Goal: Check status: Check status

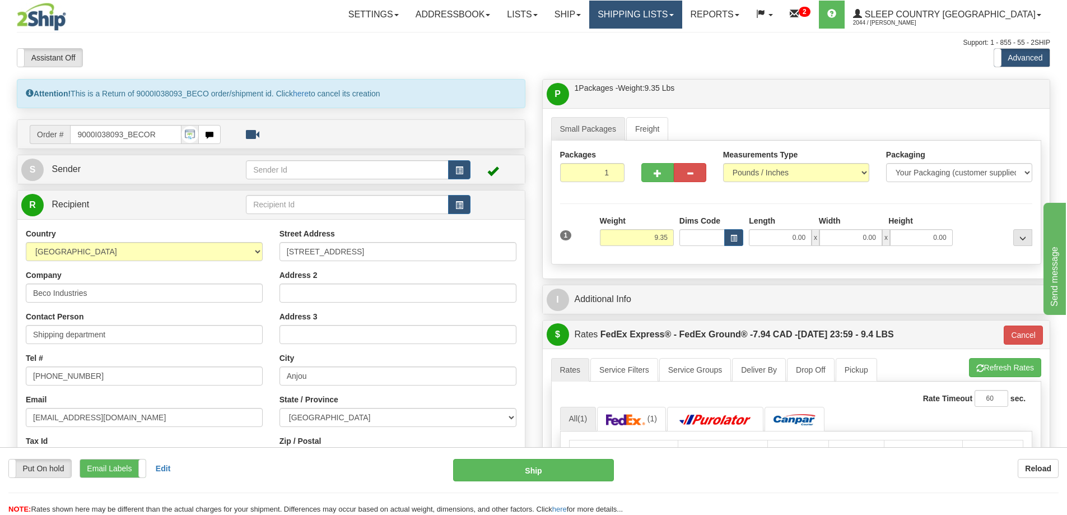
click at [682, 20] on link "Shipping lists" at bounding box center [635, 15] width 92 height 28
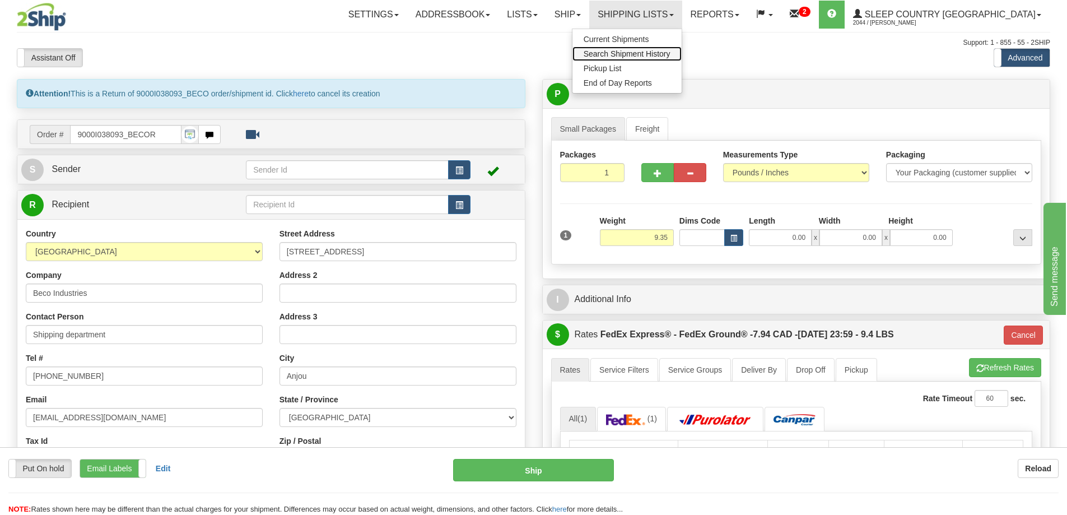
click at [671, 57] on span "Search Shipment History" at bounding box center [627, 53] width 87 height 9
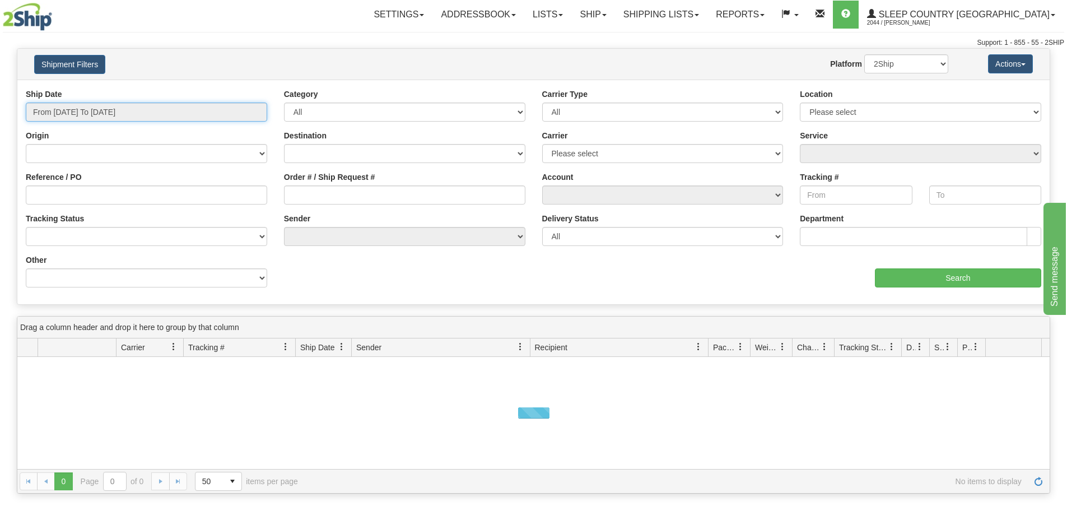
click at [124, 114] on input "From [DATE] To [DATE]" at bounding box center [146, 112] width 241 height 19
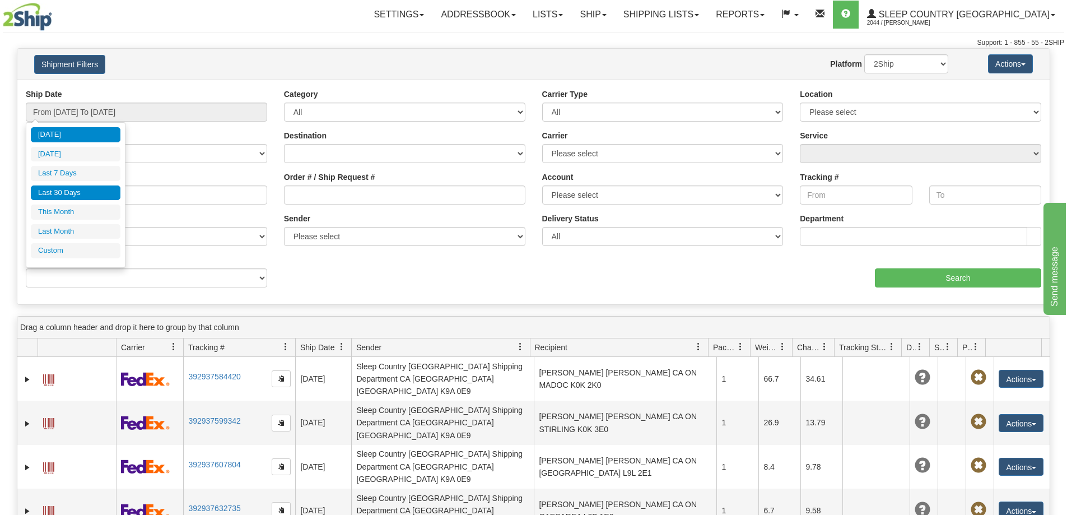
click at [95, 198] on li "Last 30 Days" at bounding box center [76, 192] width 90 height 15
type input "From [DATE] To [DATE]"
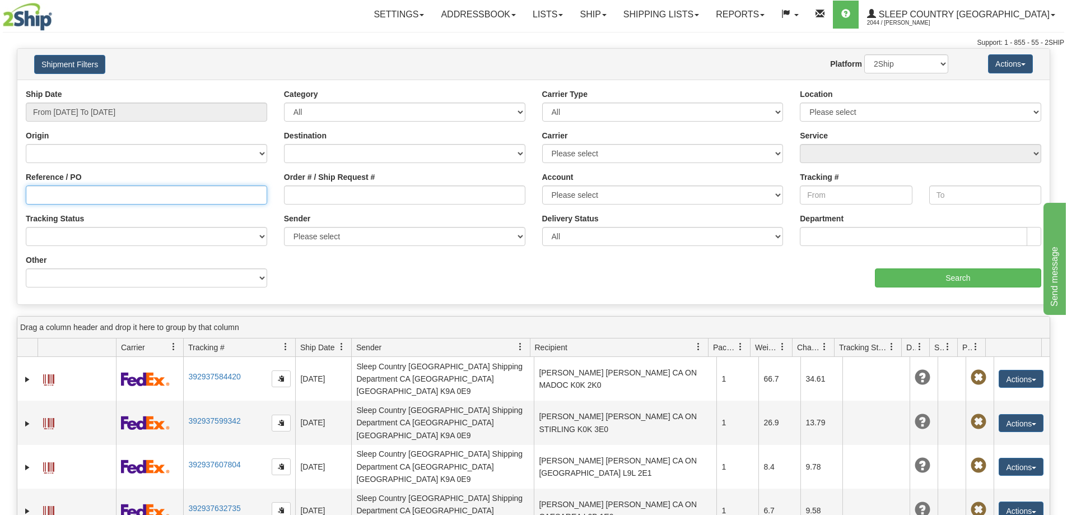
click at [142, 198] on input "Reference / PO" at bounding box center [146, 194] width 241 height 19
paste input "9000I054816"
type input "9000I054816"
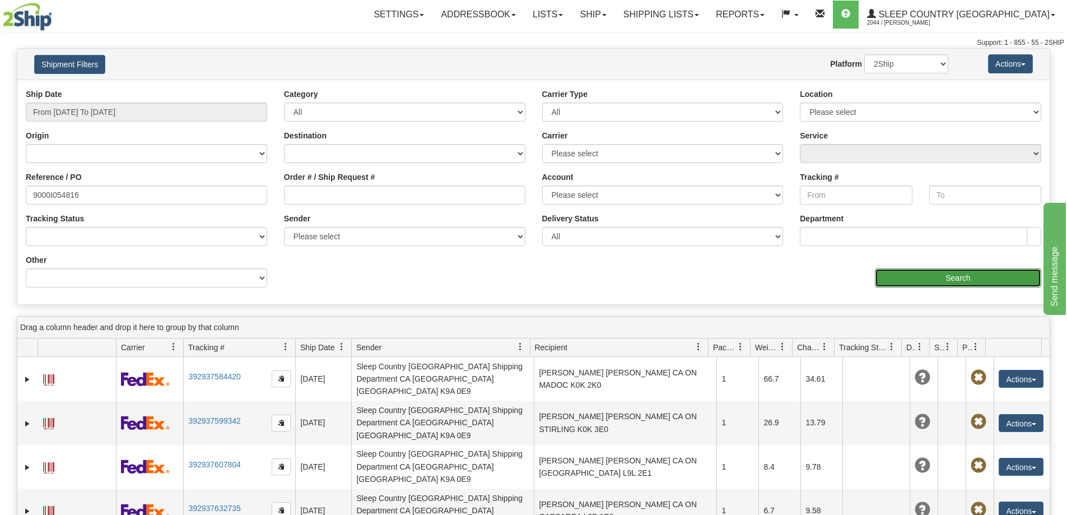
click at [937, 269] on input "Search" at bounding box center [958, 277] width 166 height 19
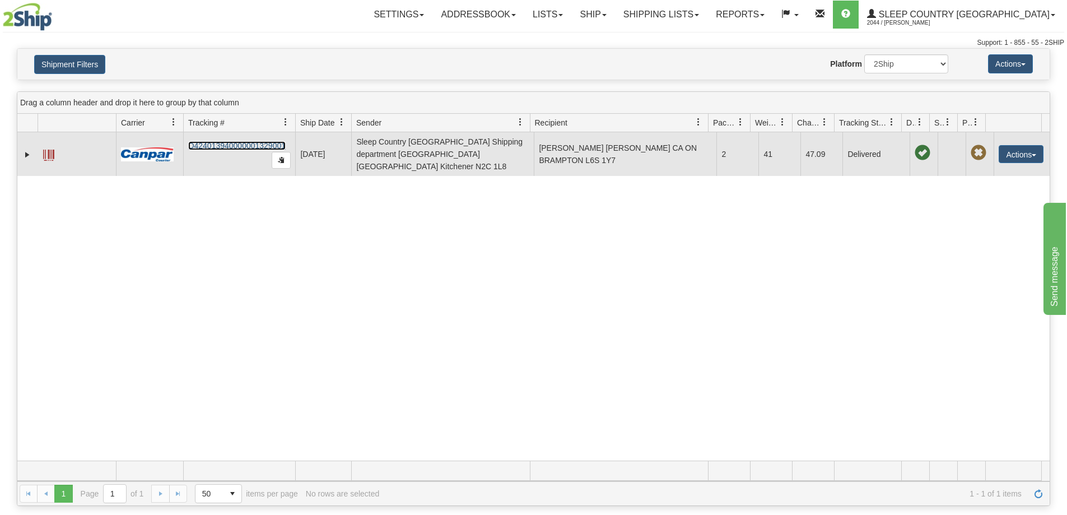
click at [220, 141] on link "D424013940000001329001" at bounding box center [236, 145] width 97 height 9
